Goal: Obtain resource: Download file/media

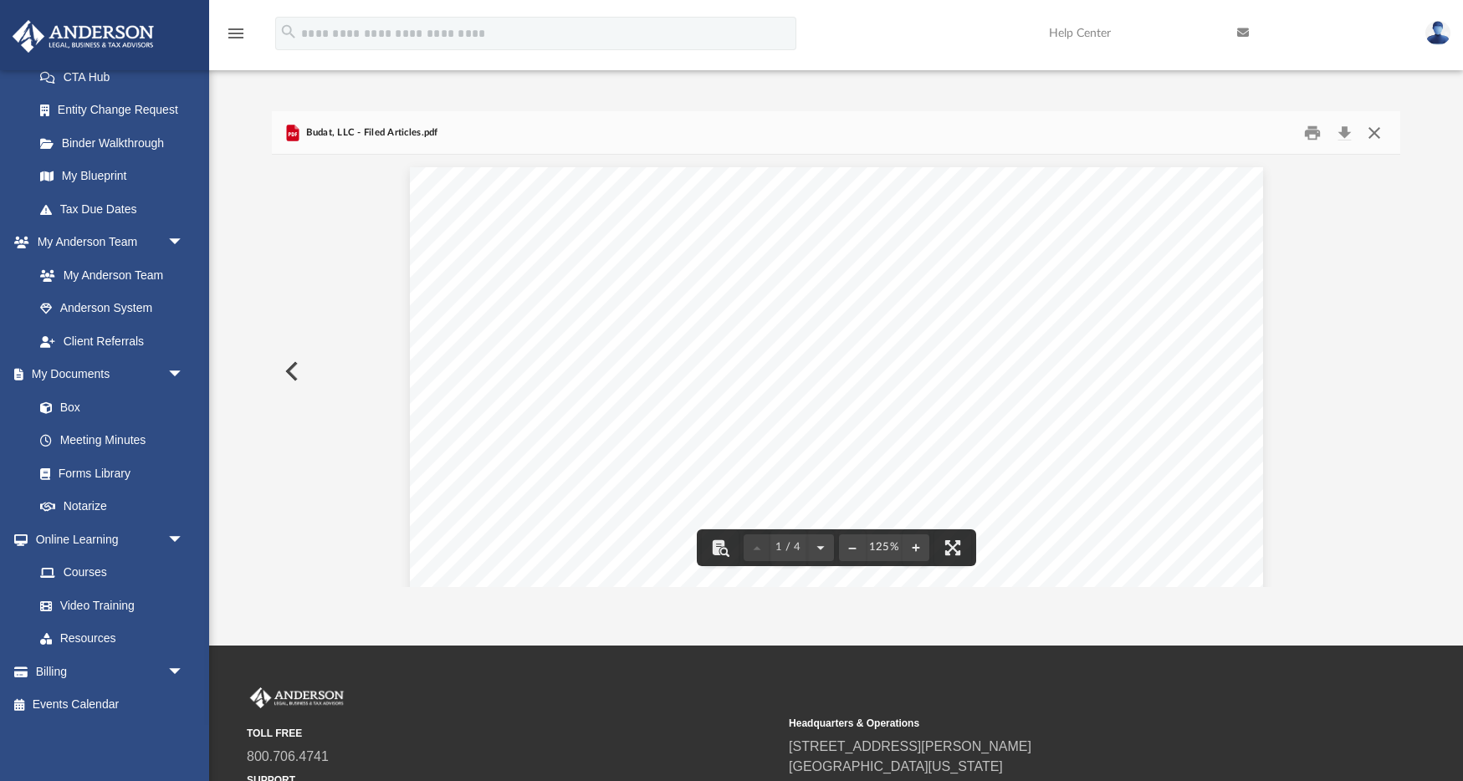
click at [1381, 135] on button "Close" at bounding box center [1374, 133] width 30 height 26
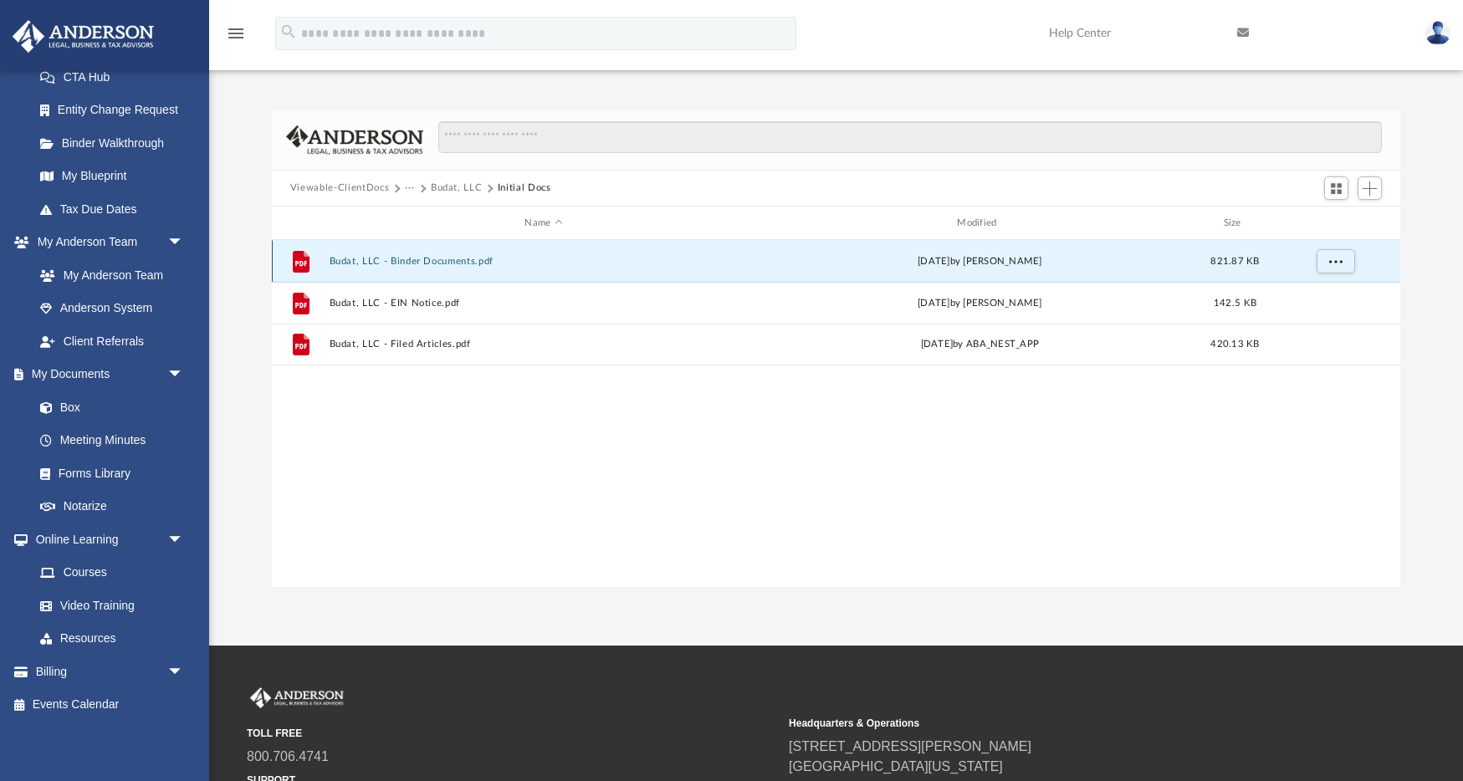
click at [614, 258] on button "Budat, LLC - Binder Documents.pdf" at bounding box center [543, 261] width 429 height 11
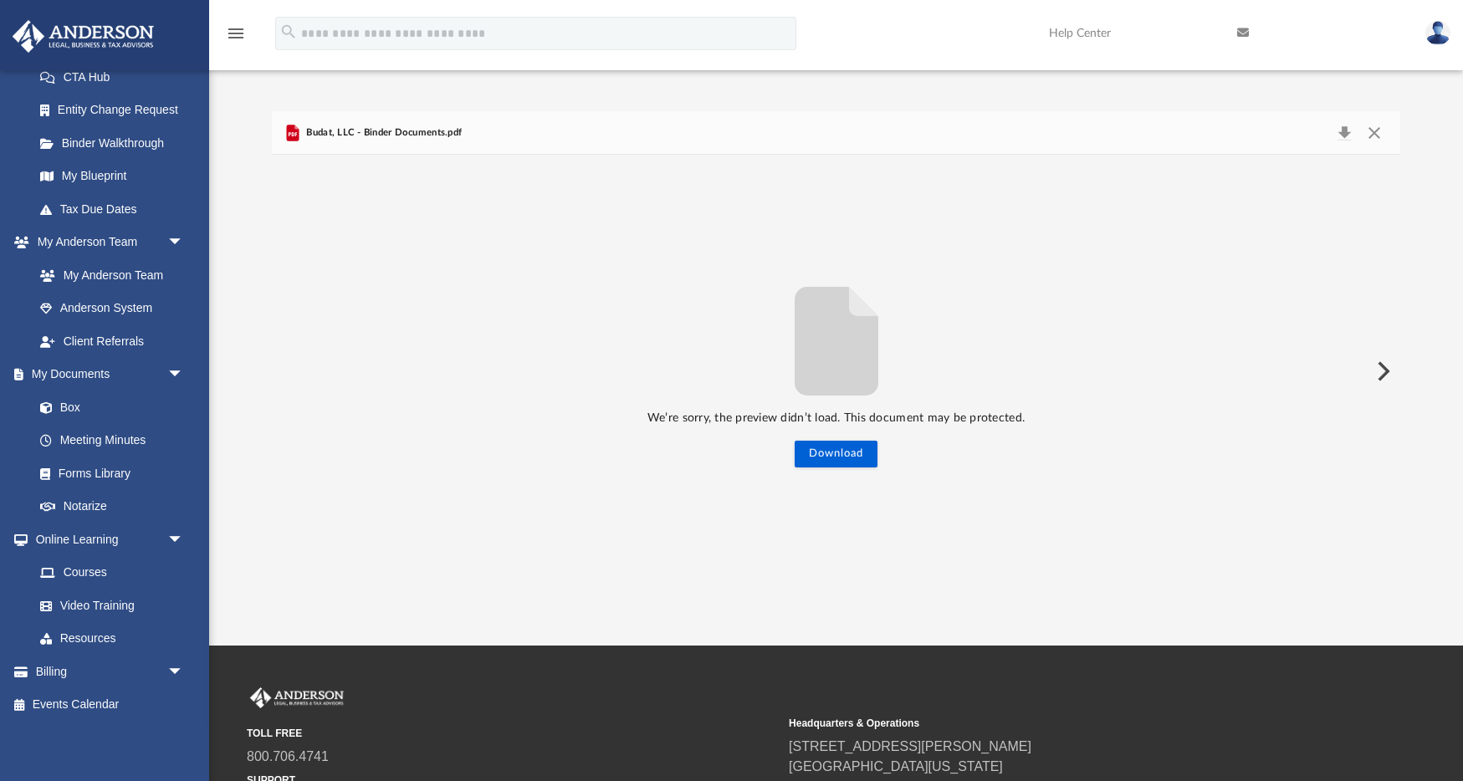
click at [402, 129] on span "Budat, LLC - Binder Documents.pdf" at bounding box center [382, 132] width 159 height 15
click at [1376, 134] on button "Close" at bounding box center [1374, 132] width 30 height 23
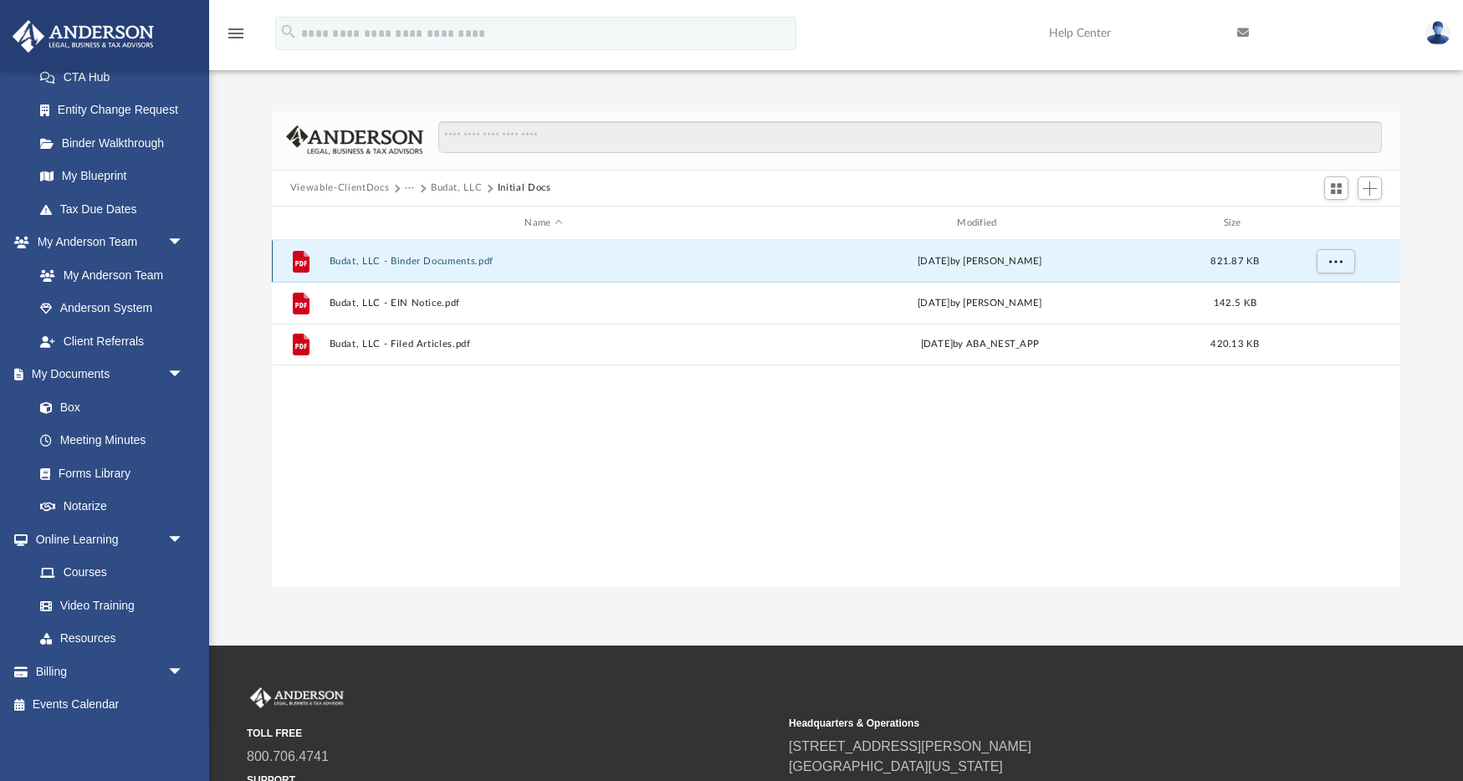
click at [301, 270] on icon "grid" at bounding box center [301, 262] width 17 height 22
click at [585, 254] on div "File Budat, LLC - Binder Documents.pdf Tue Sep 16 2025 by Crayton Olivieri 821.…" at bounding box center [836, 261] width 1128 height 42
click at [450, 262] on button "Budat, LLC - Binder Documents.pdf" at bounding box center [543, 261] width 429 height 11
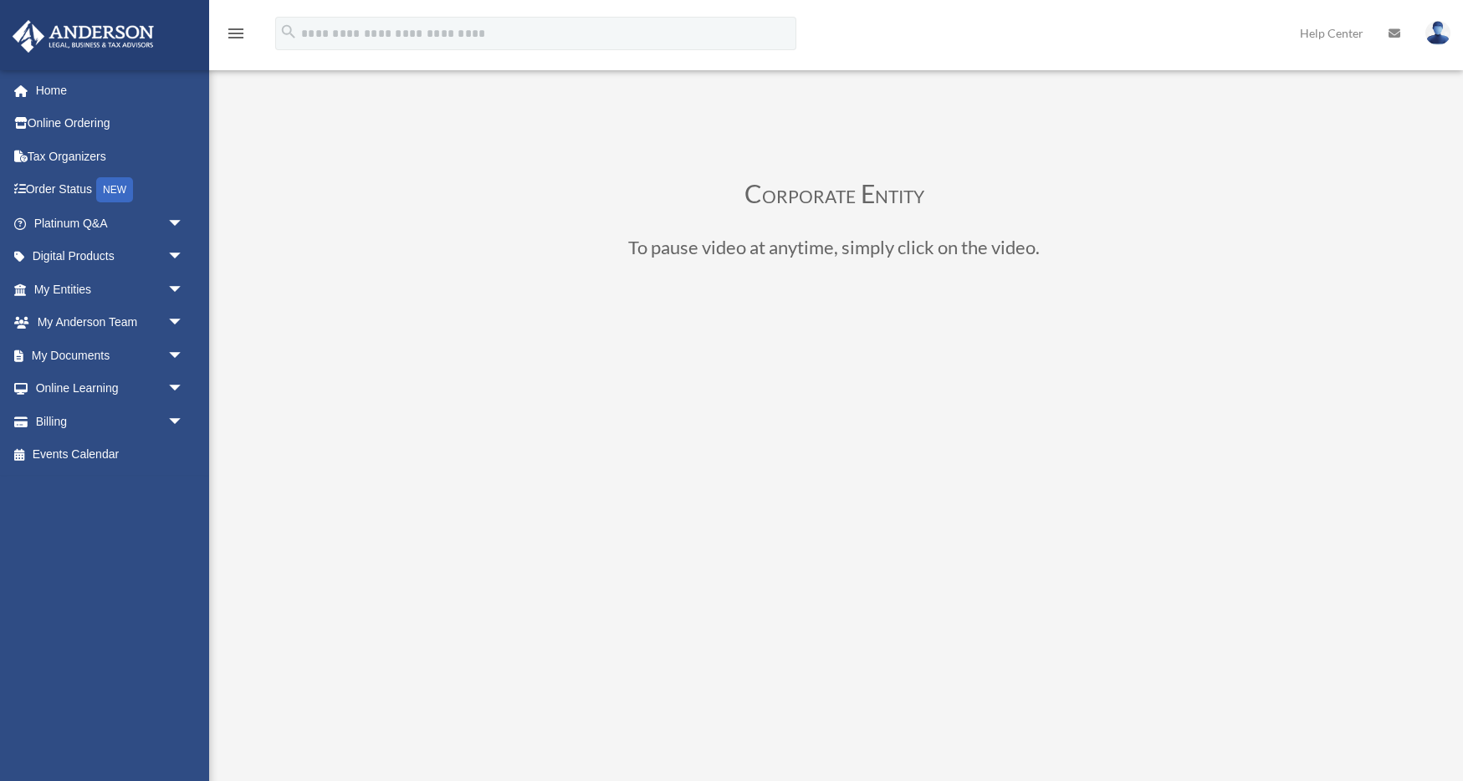
scroll to position [134, 0]
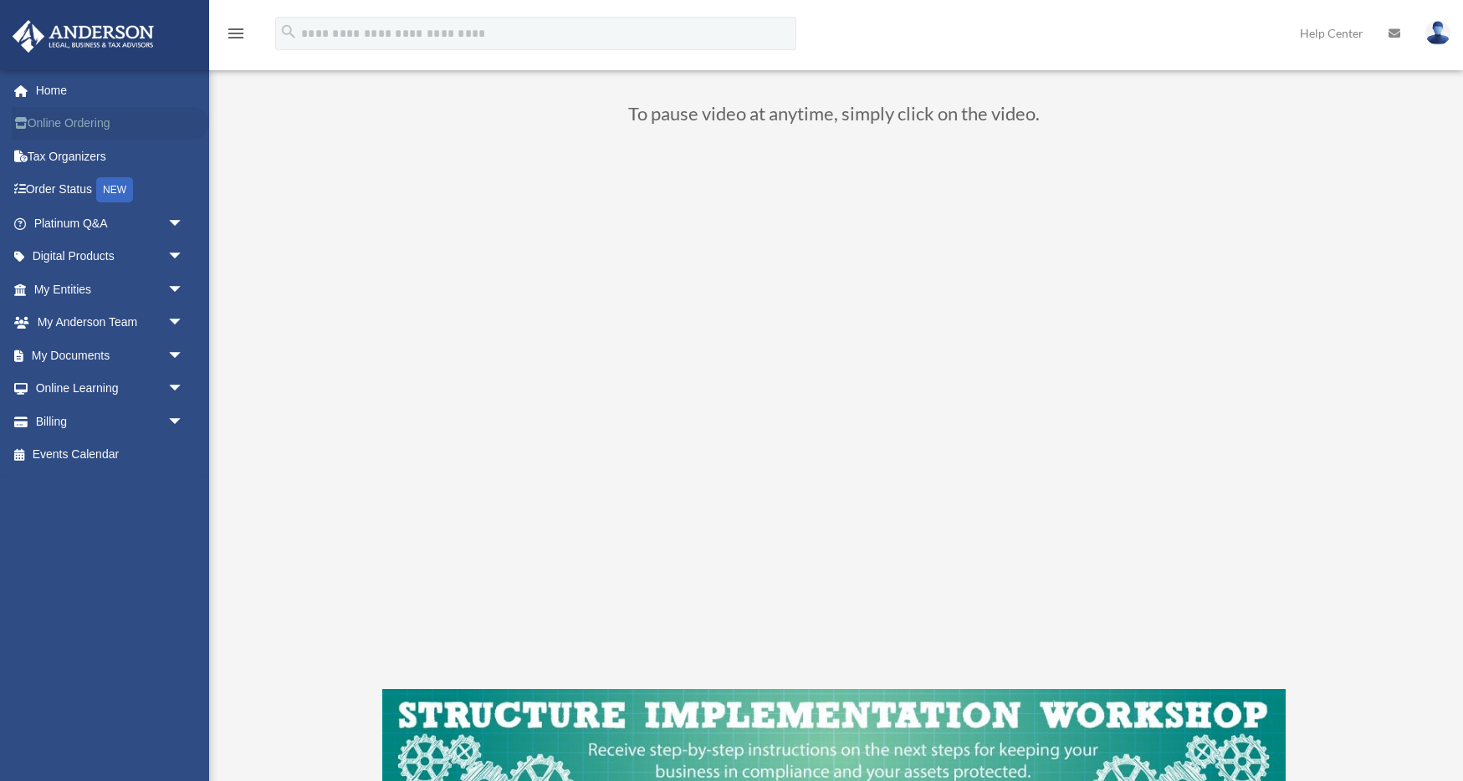
click at [62, 118] on link "Online Ordering" at bounding box center [110, 123] width 197 height 33
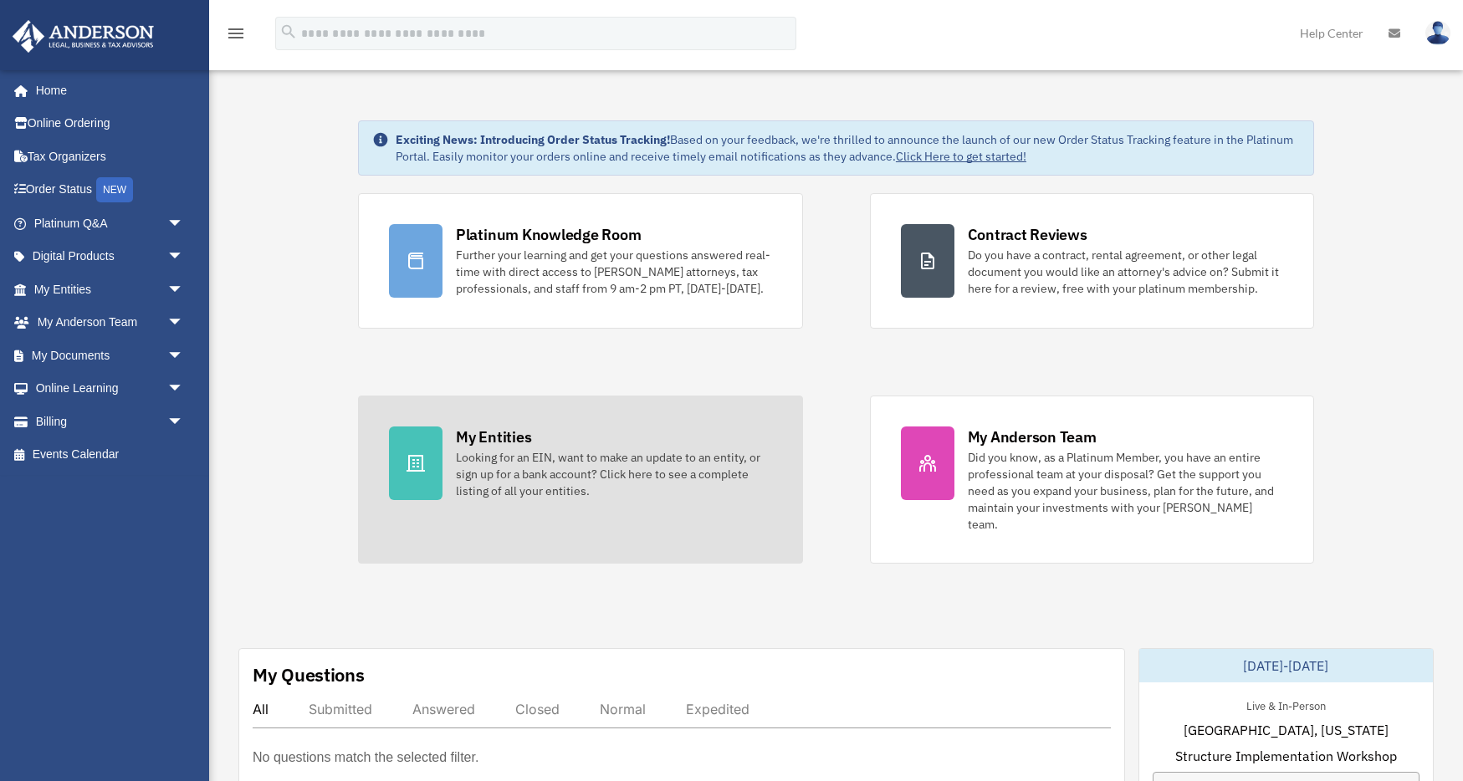
click at [497, 484] on div "Looking for an EIN, want to make an update to an entity, or sign up for a bank …" at bounding box center [614, 474] width 316 height 50
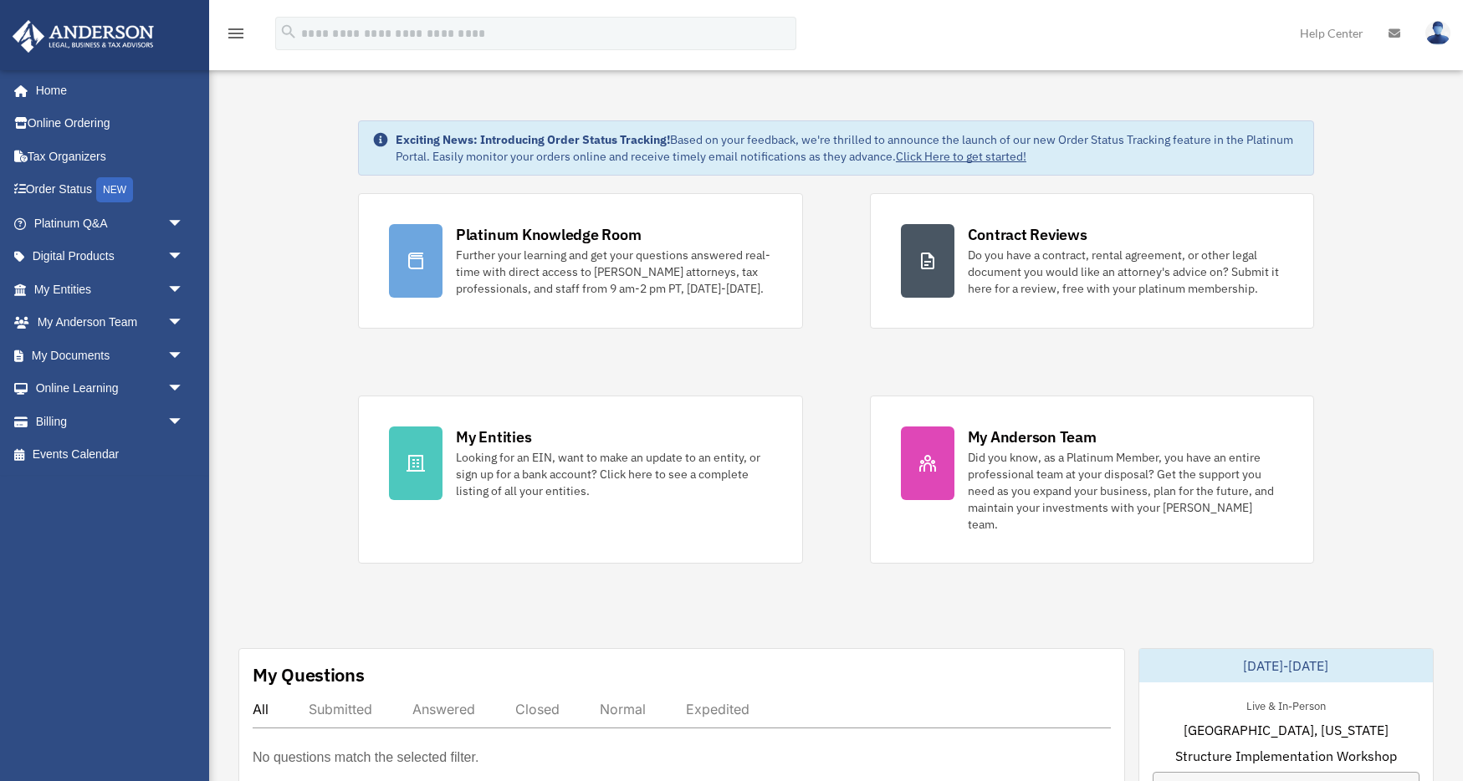
scroll to position [77, 0]
click at [111, 355] on link "My Documents arrow_drop_down" at bounding box center [110, 355] width 197 height 33
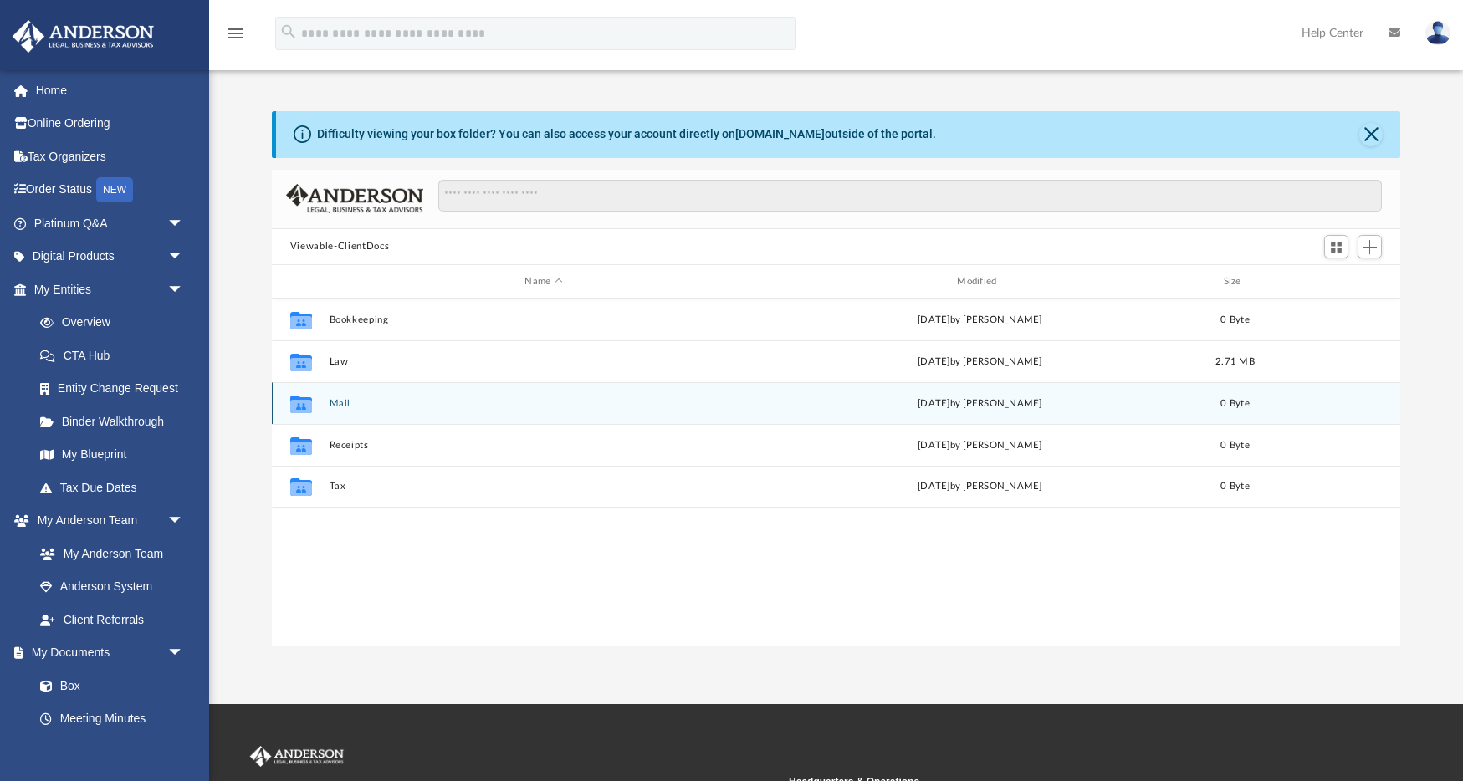
scroll to position [380, 1128]
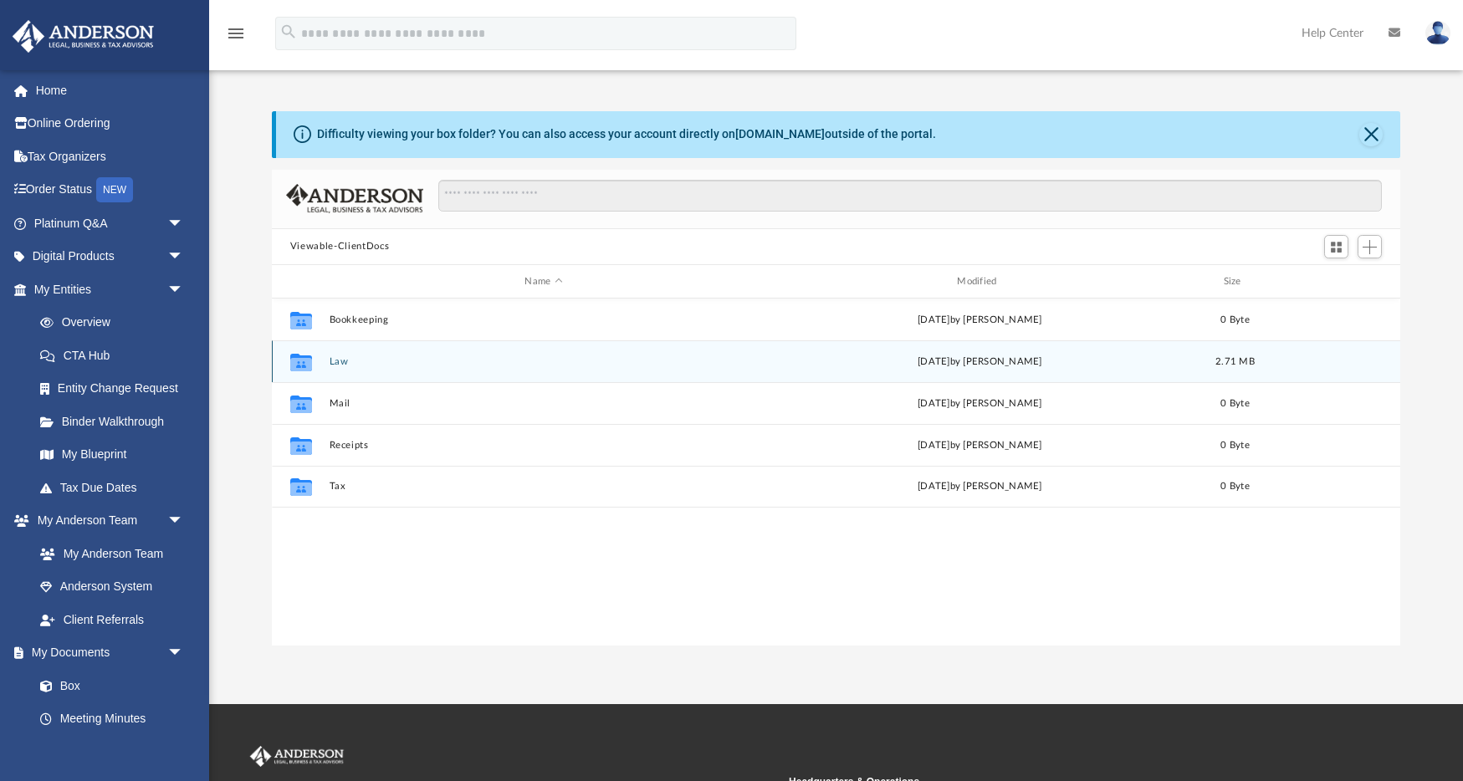
click at [403, 364] on button "Law" at bounding box center [543, 361] width 429 height 11
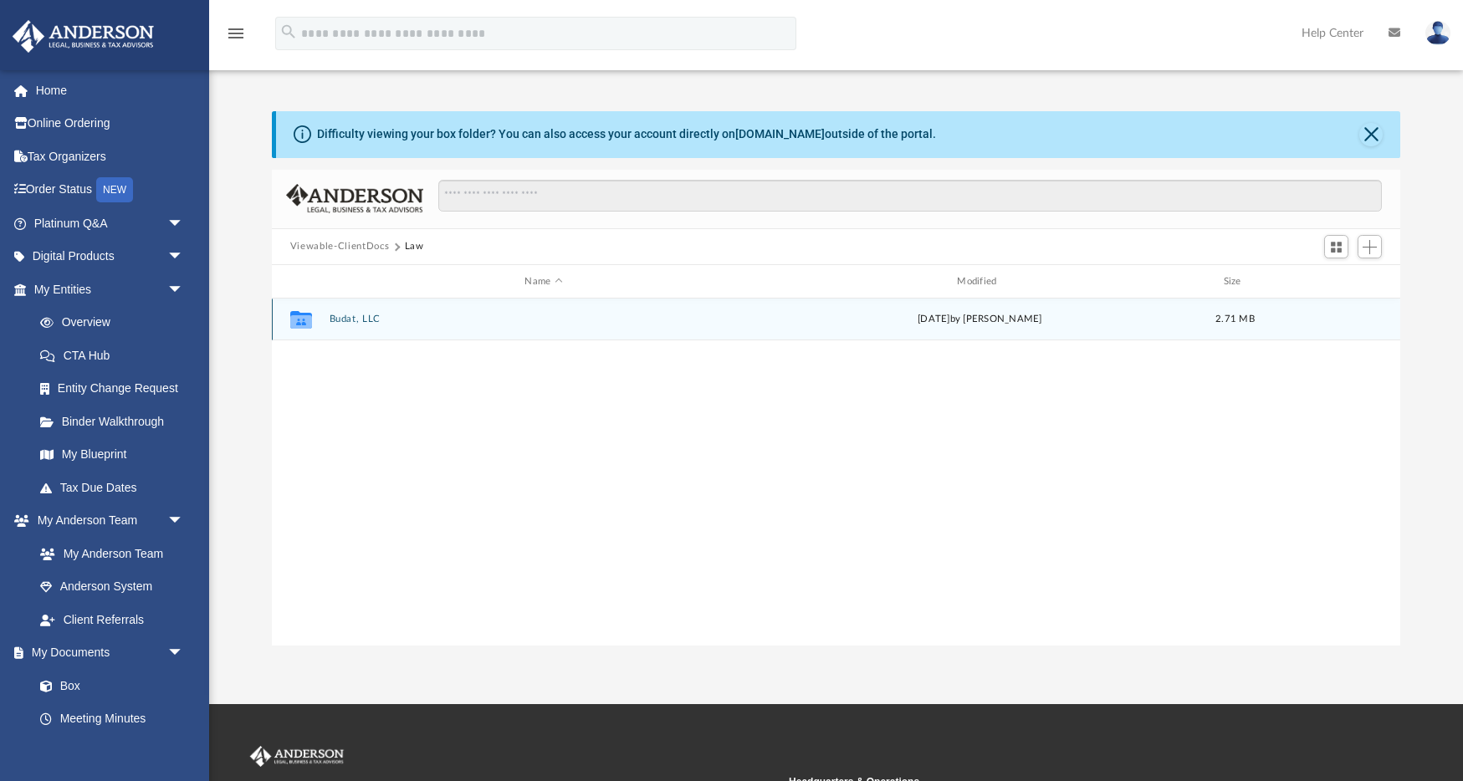
click at [309, 317] on icon "grid" at bounding box center [301, 321] width 22 height 13
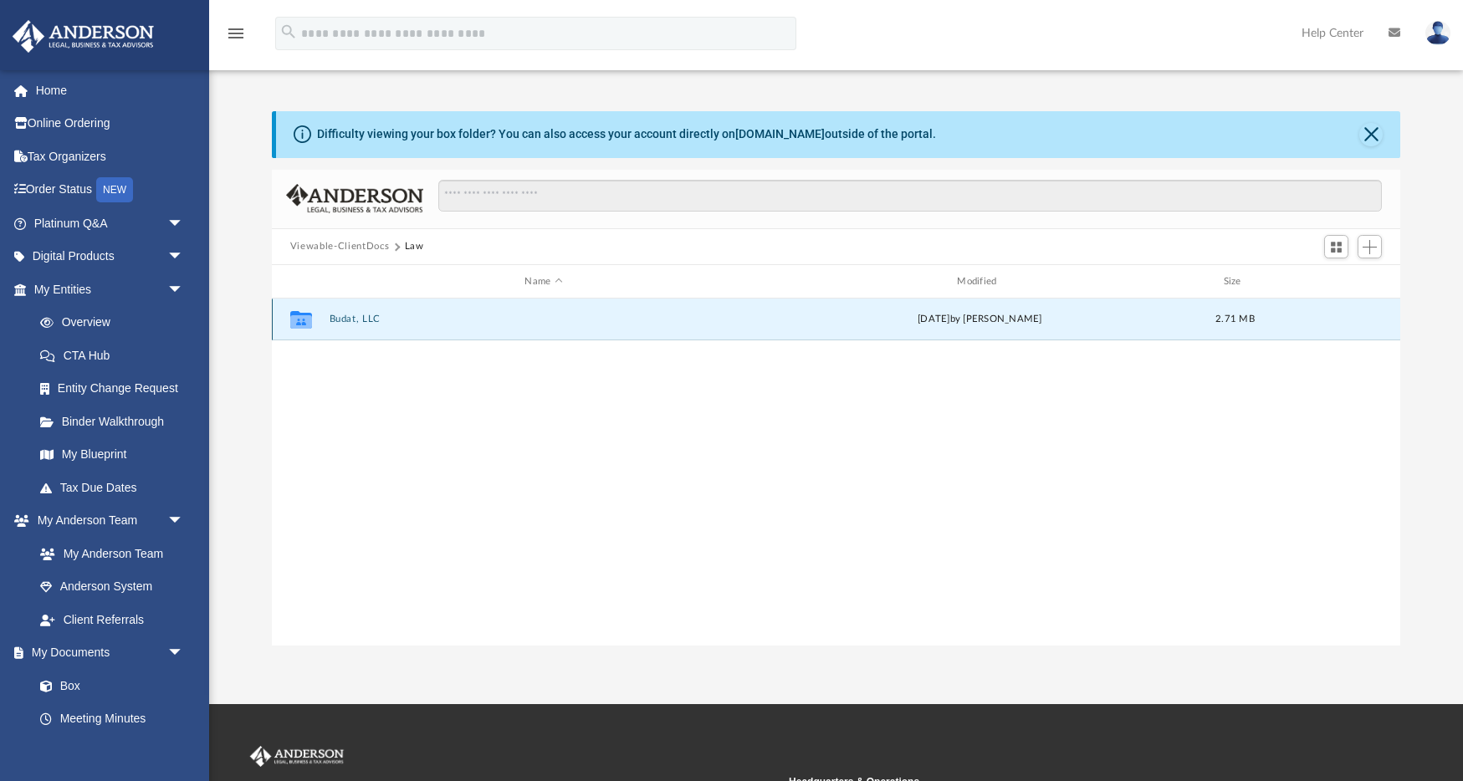
click at [376, 321] on button "Budat, LLC" at bounding box center [543, 319] width 429 height 11
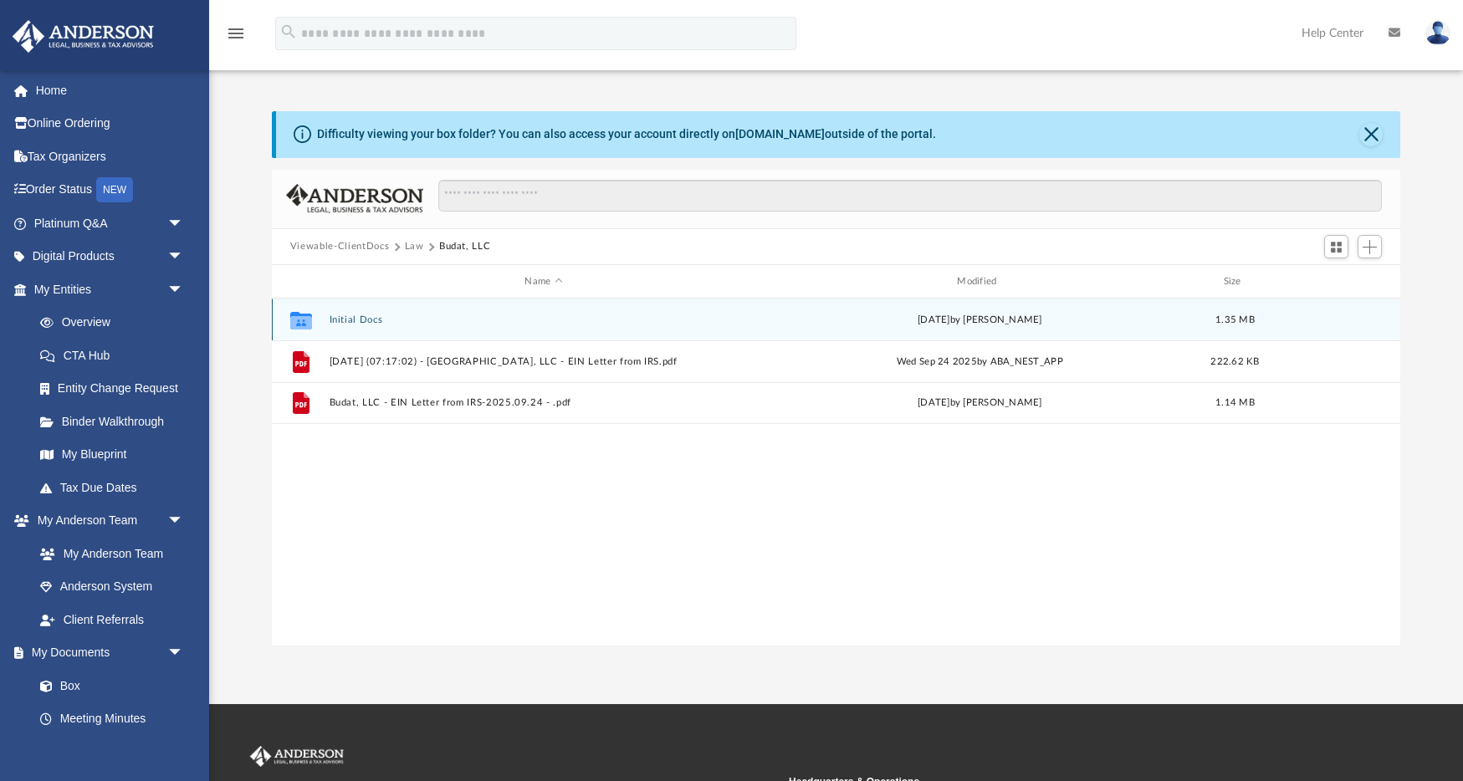
click at [309, 320] on icon "grid" at bounding box center [301, 322] width 22 height 13
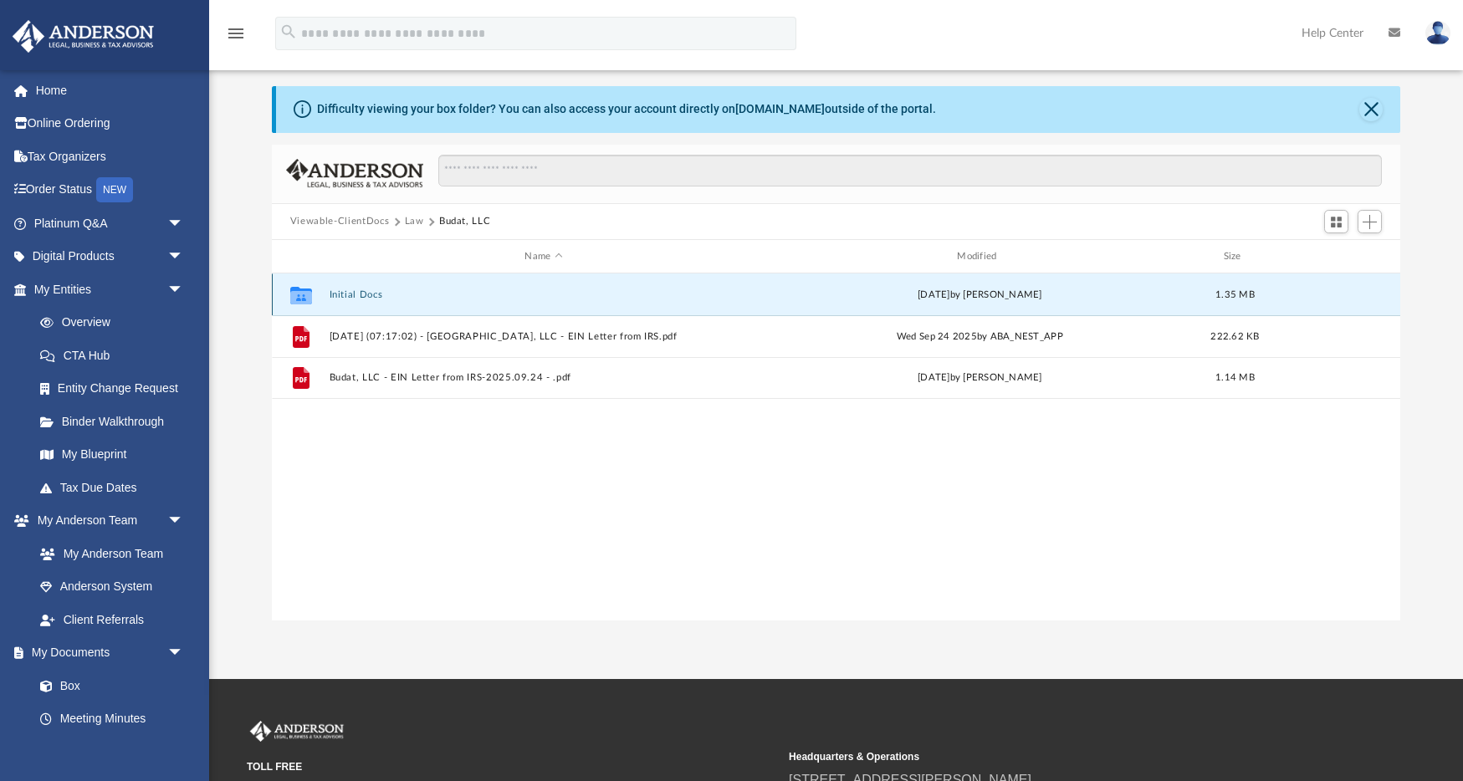
scroll to position [0, 0]
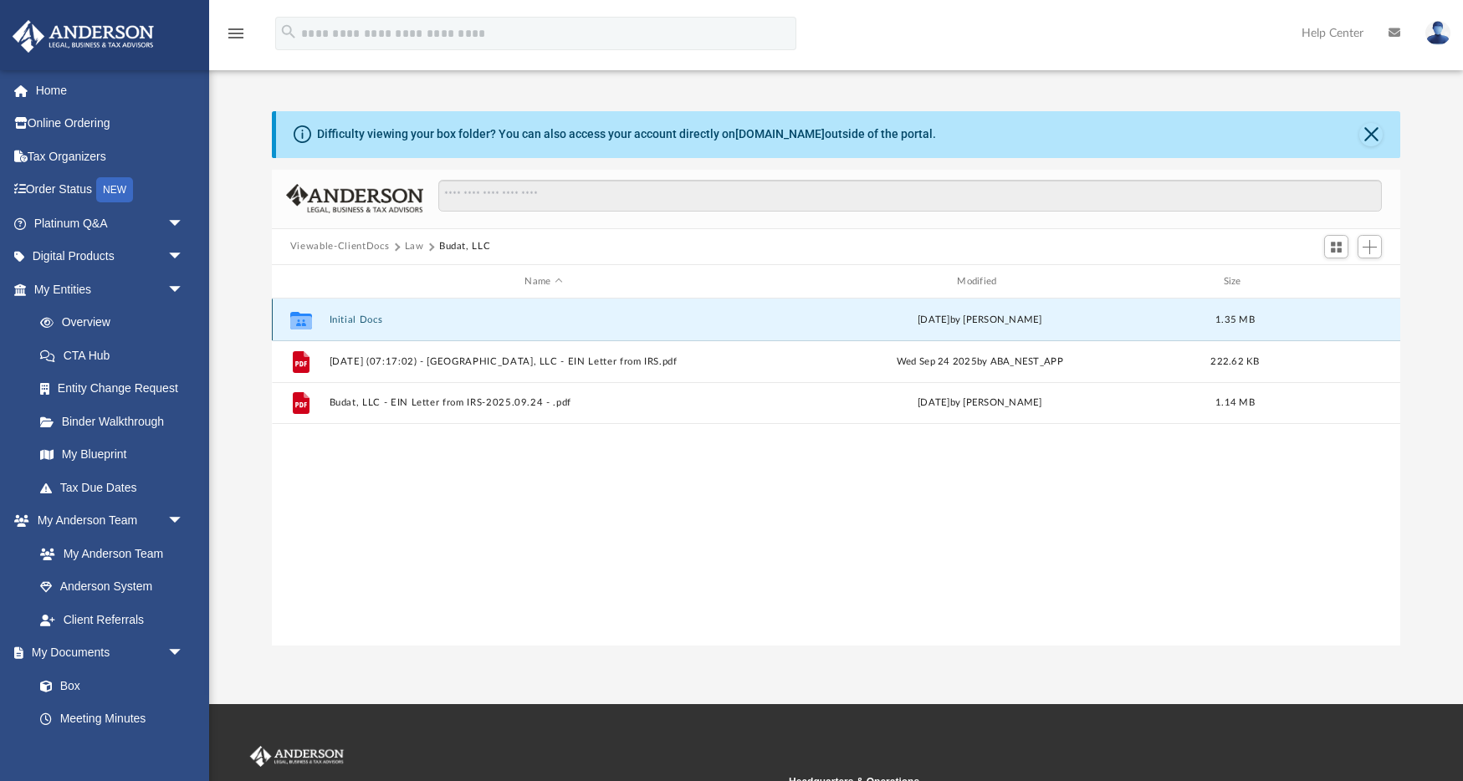
click at [362, 322] on button "Initial Docs" at bounding box center [543, 319] width 429 height 11
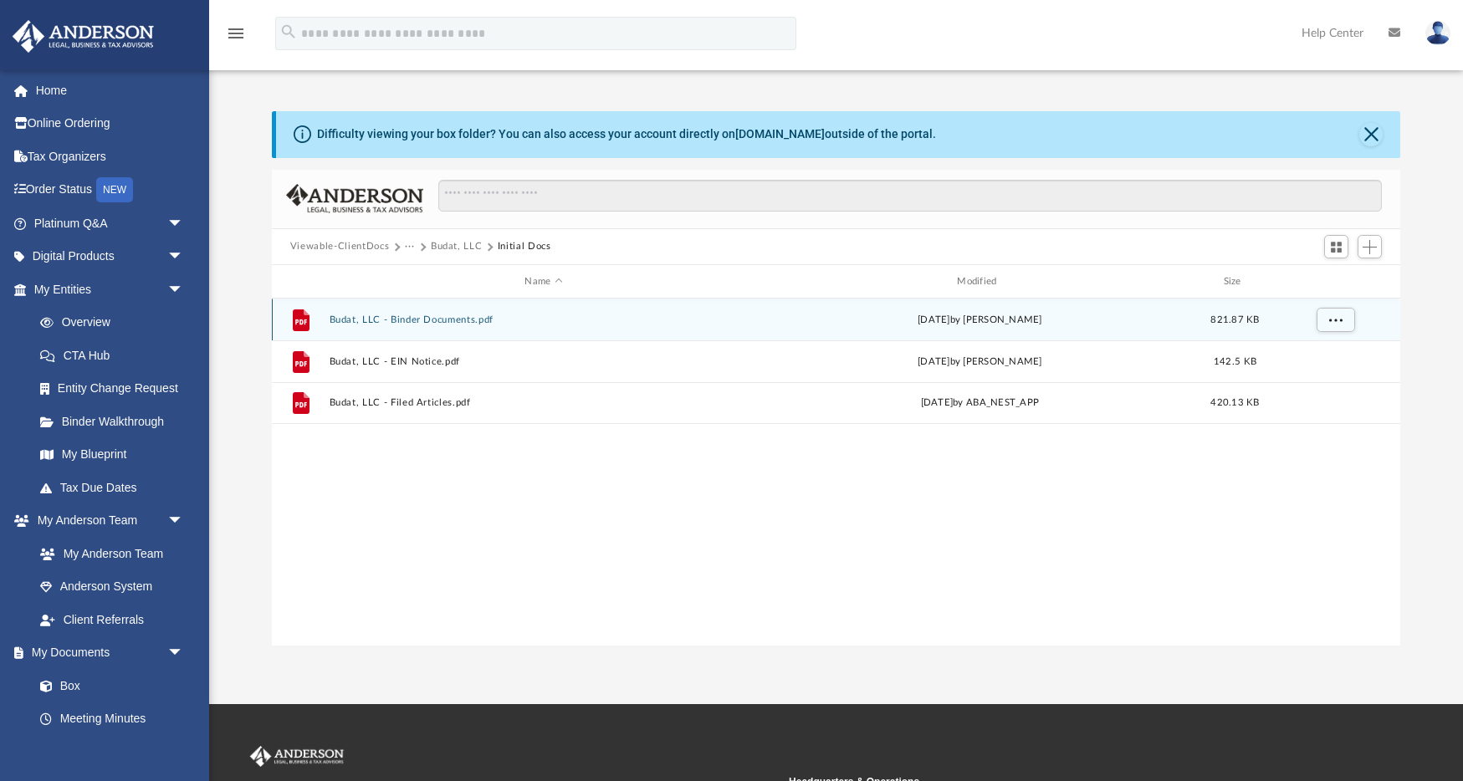
click at [456, 322] on button "Budat, LLC - Binder Documents.pdf" at bounding box center [543, 319] width 429 height 11
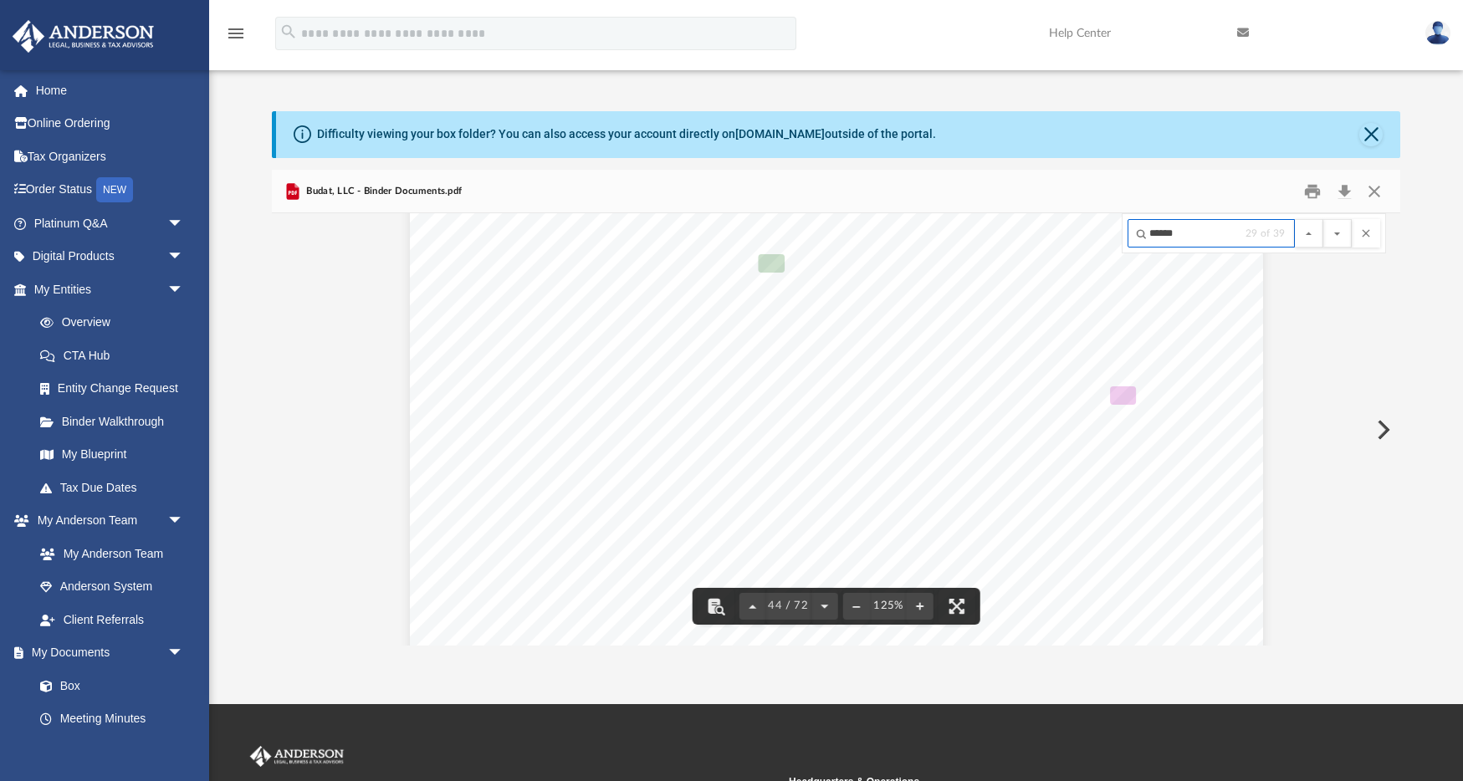
scroll to position [74829, 0]
type input "*****"
click at [1320, 232] on button "File preview" at bounding box center [1309, 233] width 28 height 28
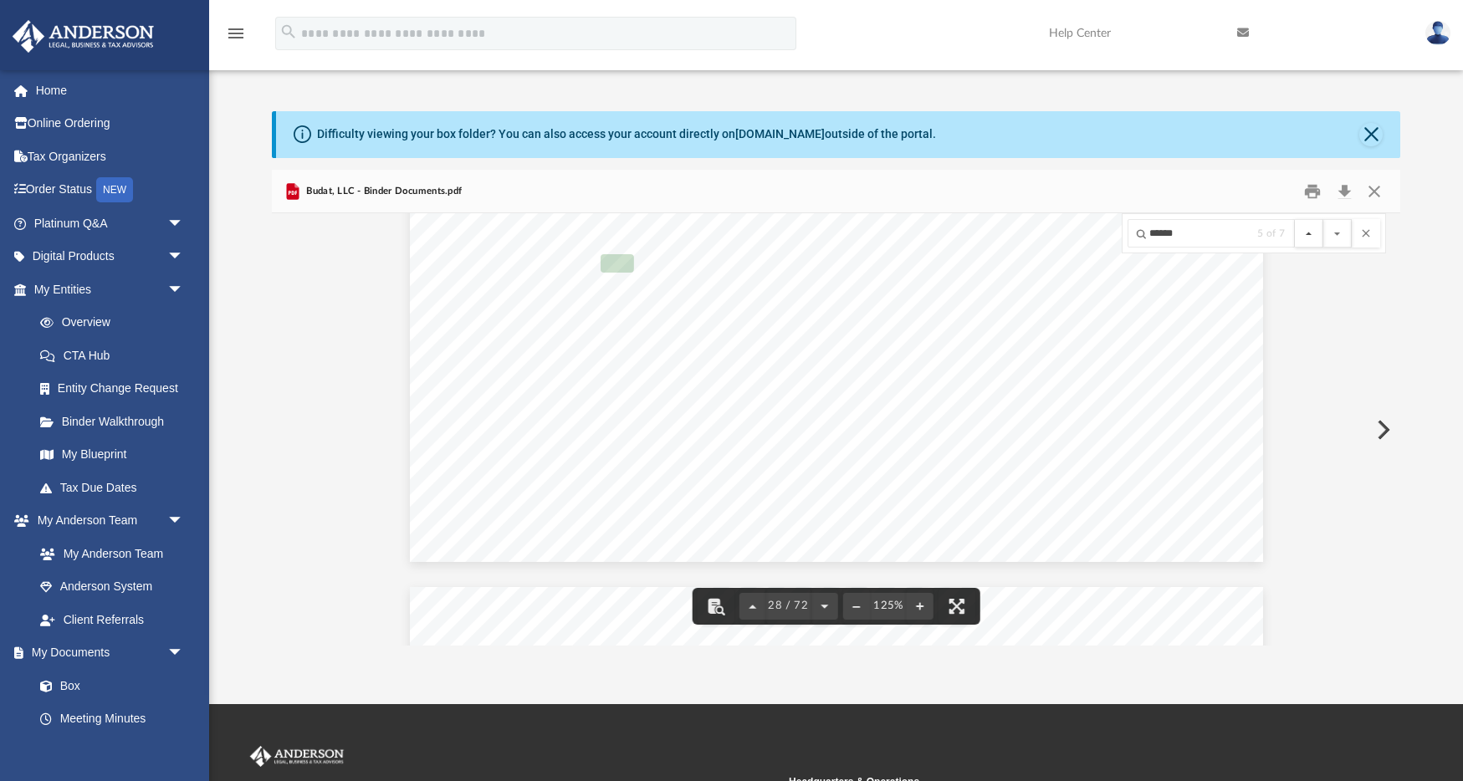
click at [1320, 232] on button "File preview" at bounding box center [1309, 233] width 28 height 28
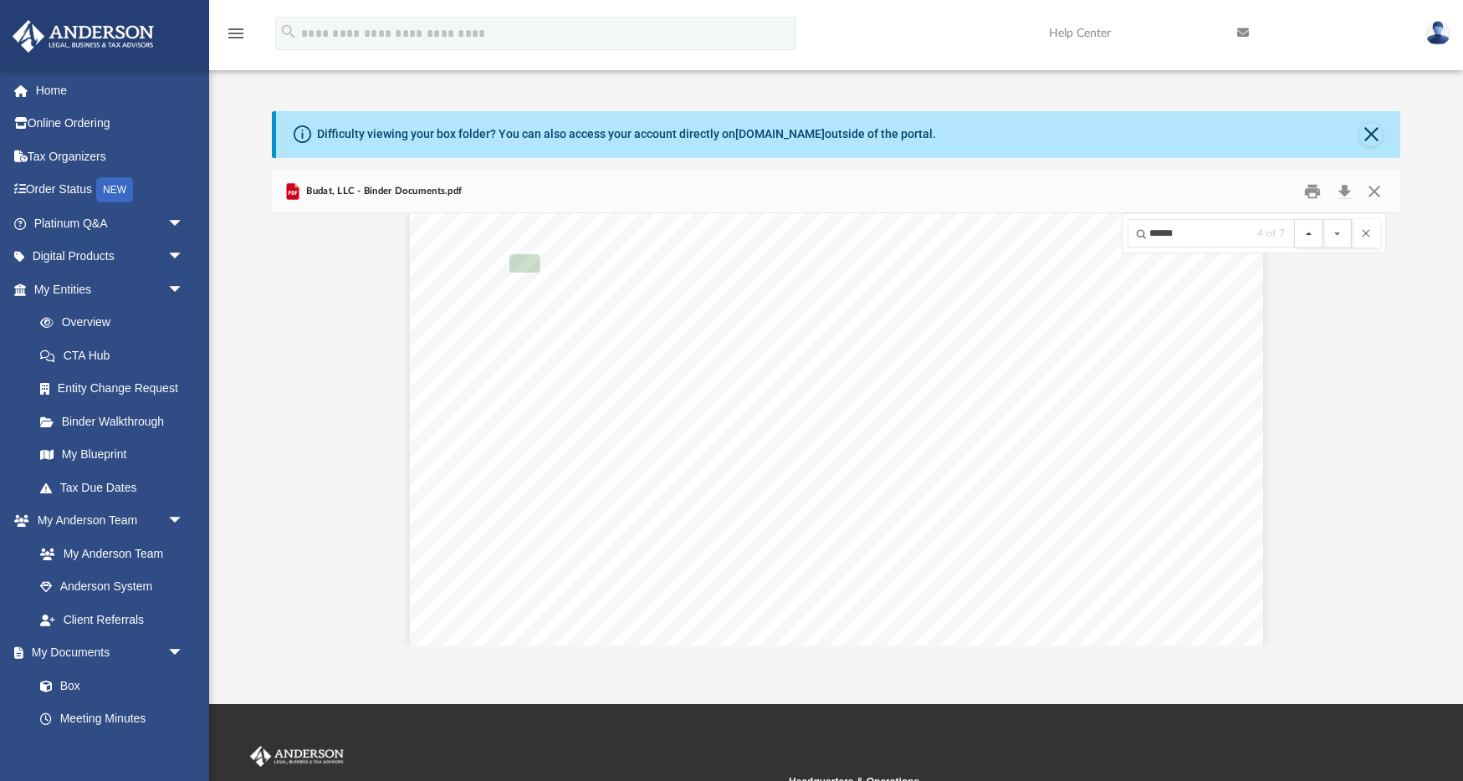
click at [1320, 232] on button "File preview" at bounding box center [1309, 233] width 28 height 28
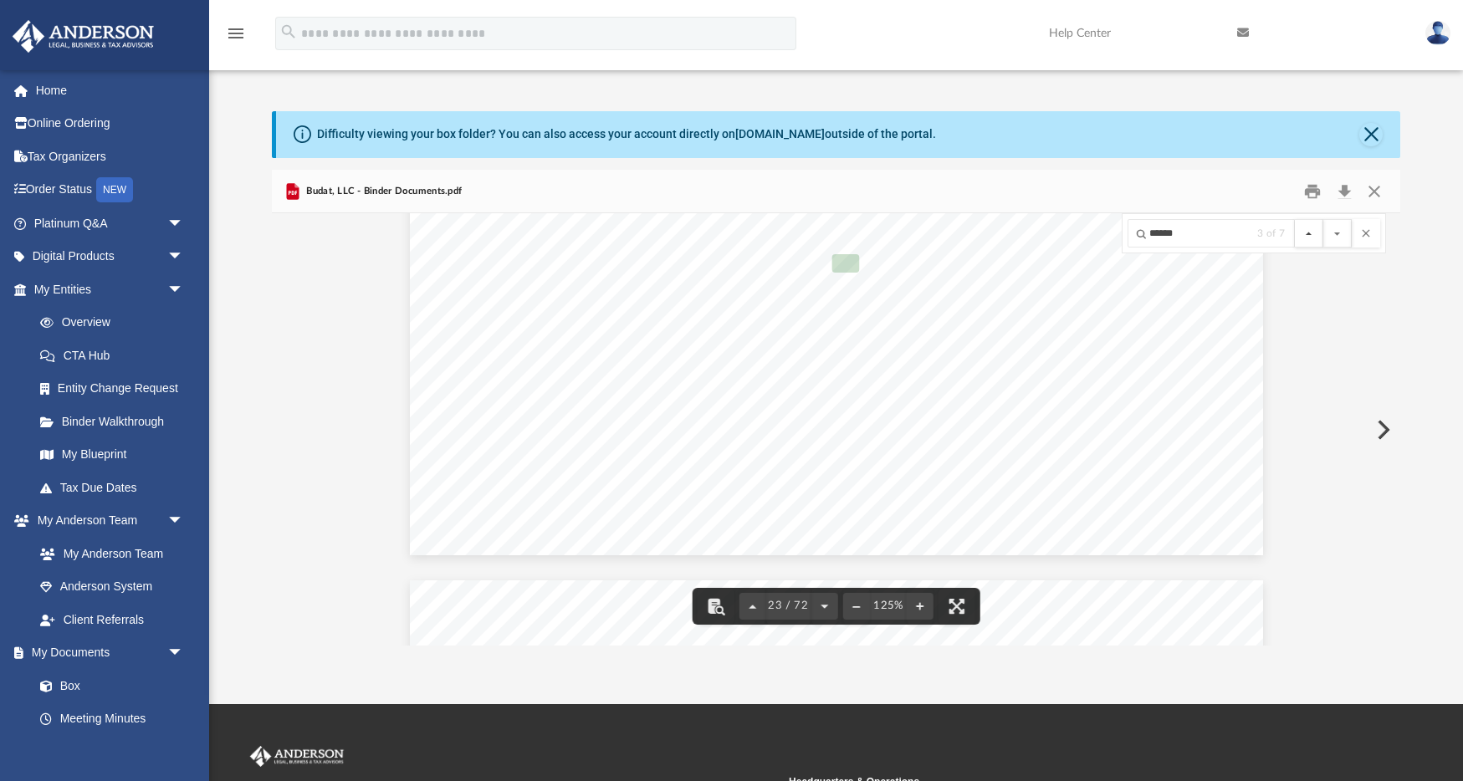
click at [1319, 232] on button "File preview" at bounding box center [1309, 233] width 28 height 28
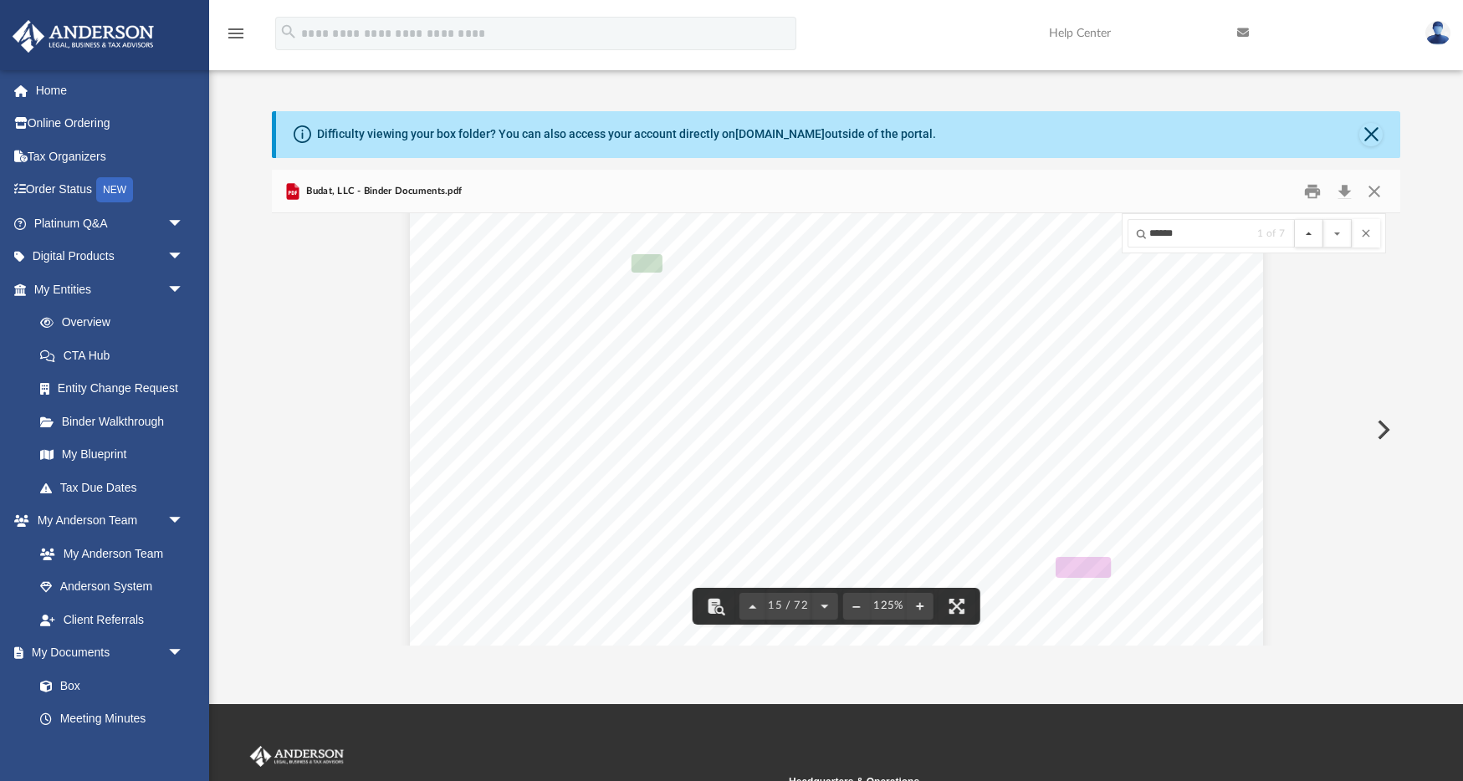
scroll to position [75005, 0]
click at [1319, 232] on button "File preview" at bounding box center [1309, 233] width 28 height 28
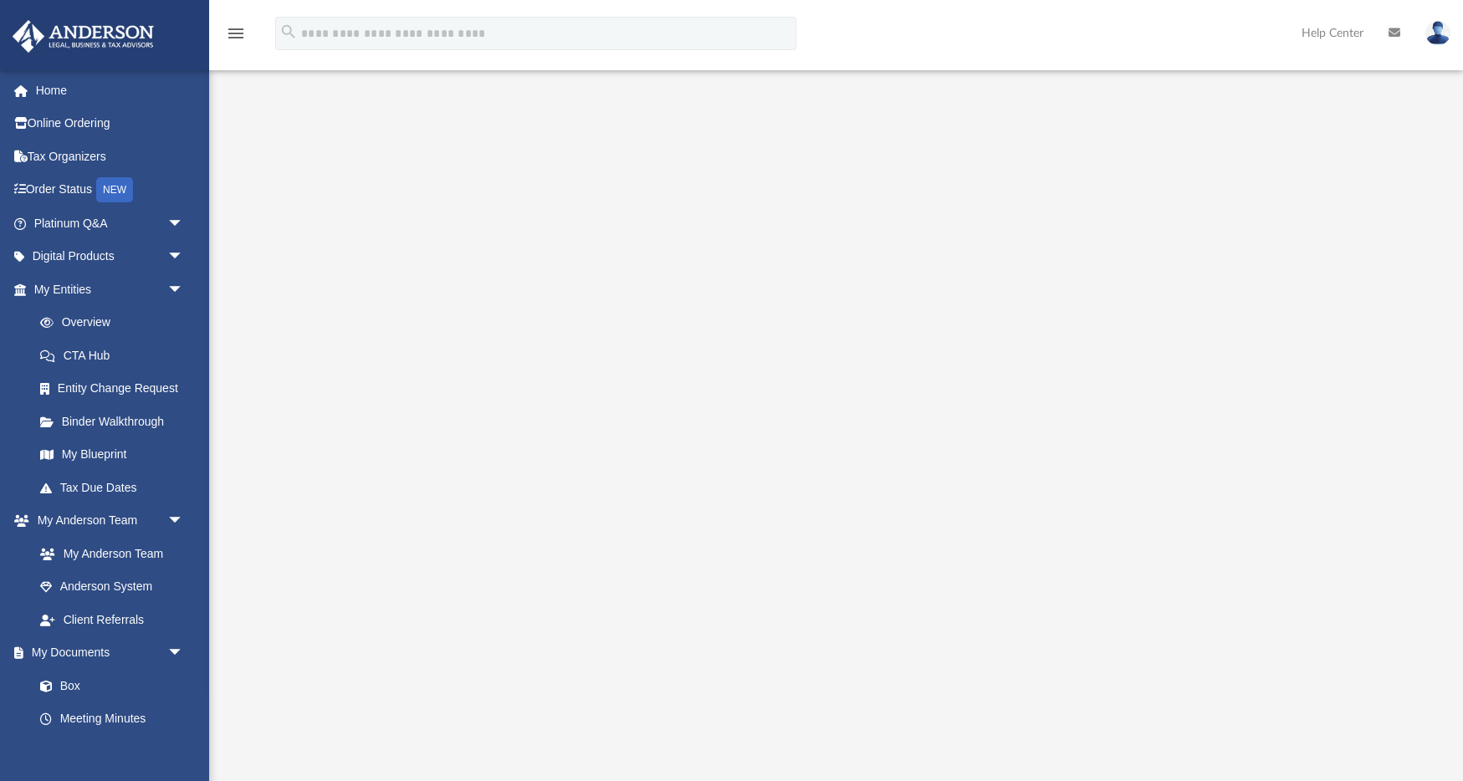
scroll to position [38, 0]
